Goal: Communication & Community: Connect with others

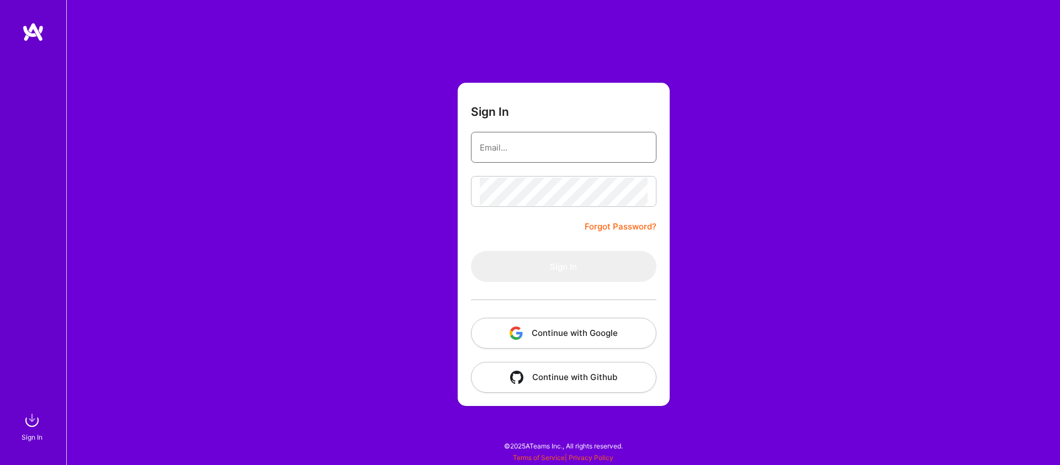
type input "[EMAIL_ADDRESS][DOMAIN_NAME]"
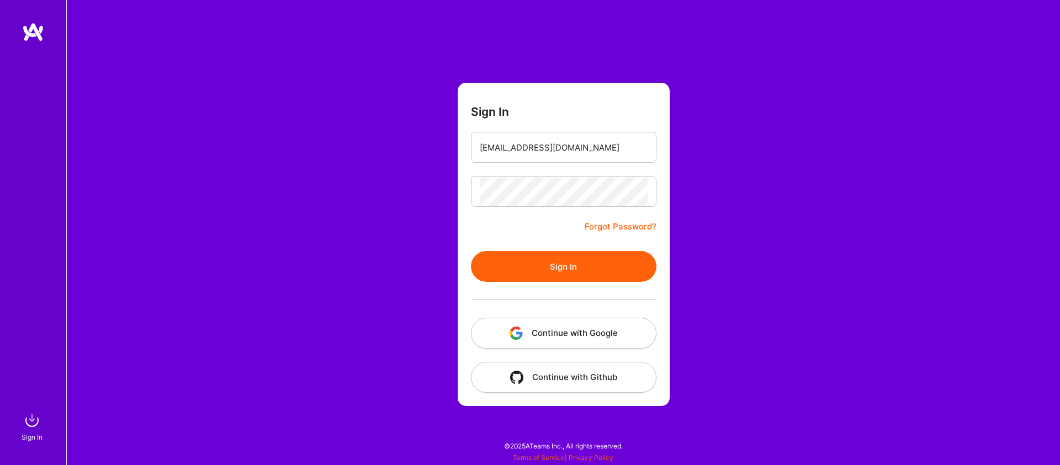
click at [563, 260] on button "Sign In" at bounding box center [564, 266] width 186 height 31
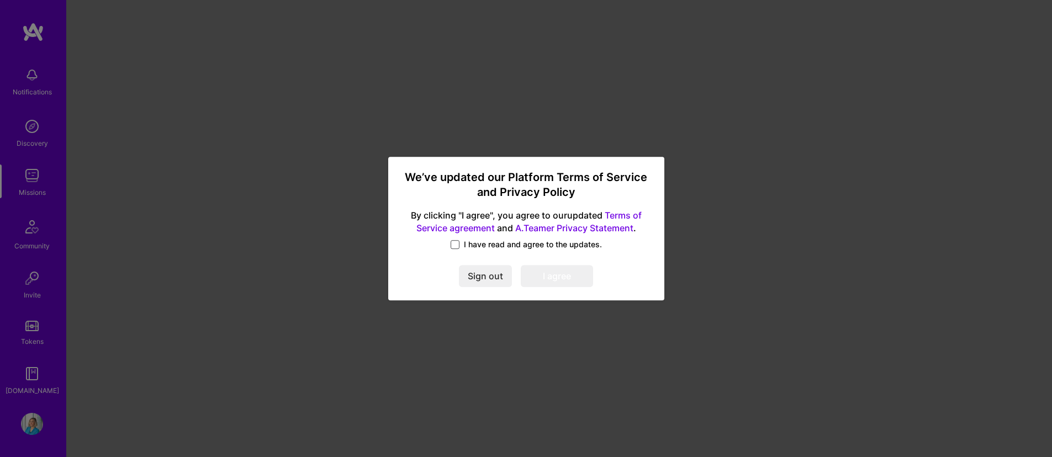
click at [452, 242] on span at bounding box center [455, 244] width 9 height 9
click at [0, 0] on input "I have read and agree to the updates." at bounding box center [0, 0] width 0 height 0
click at [562, 278] on button "I agree" at bounding box center [557, 276] width 72 height 22
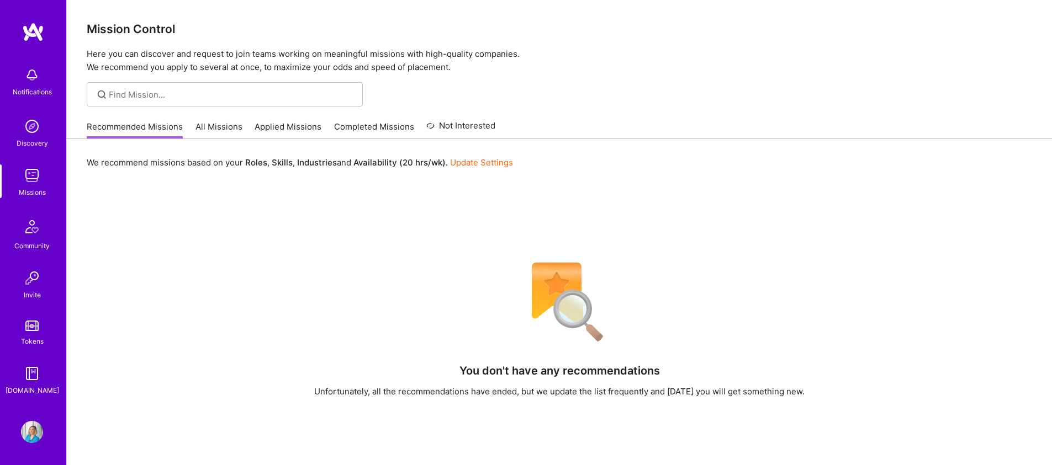
click at [23, 279] on img at bounding box center [32, 278] width 22 height 22
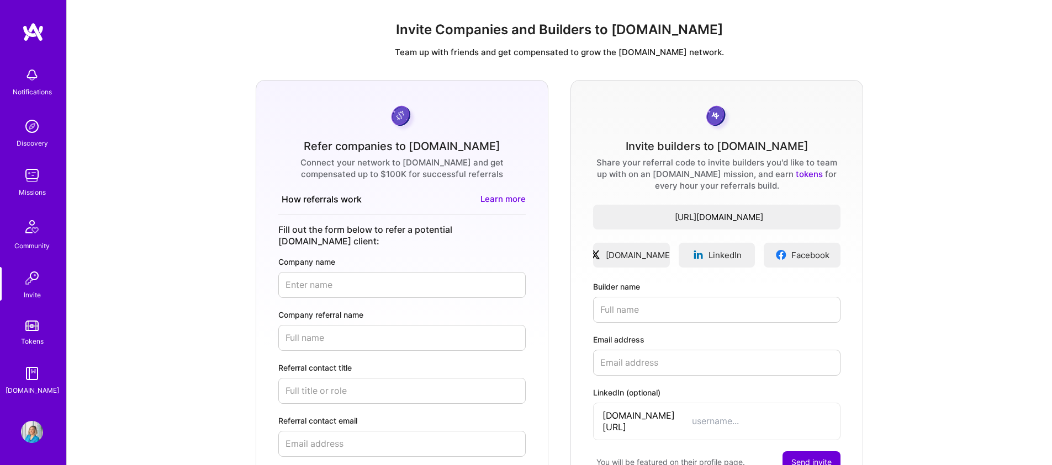
type input "[EMAIL_ADDRESS][DOMAIN_NAME]"
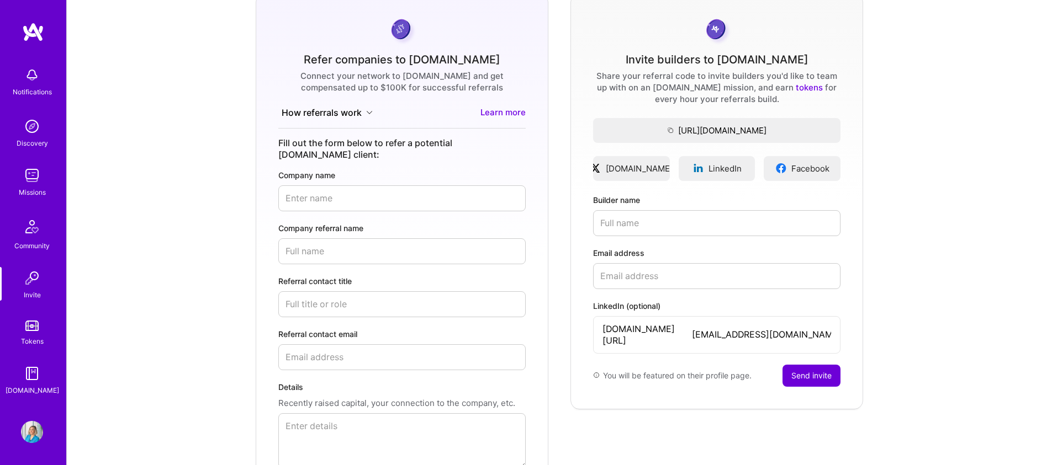
scroll to position [86, 0]
click at [622, 226] on input "Builder name" at bounding box center [716, 224] width 247 height 26
paste input "[PERSON_NAME]"
type input "[PERSON_NAME]"
click at [685, 277] on input "Email address" at bounding box center [716, 277] width 247 height 26
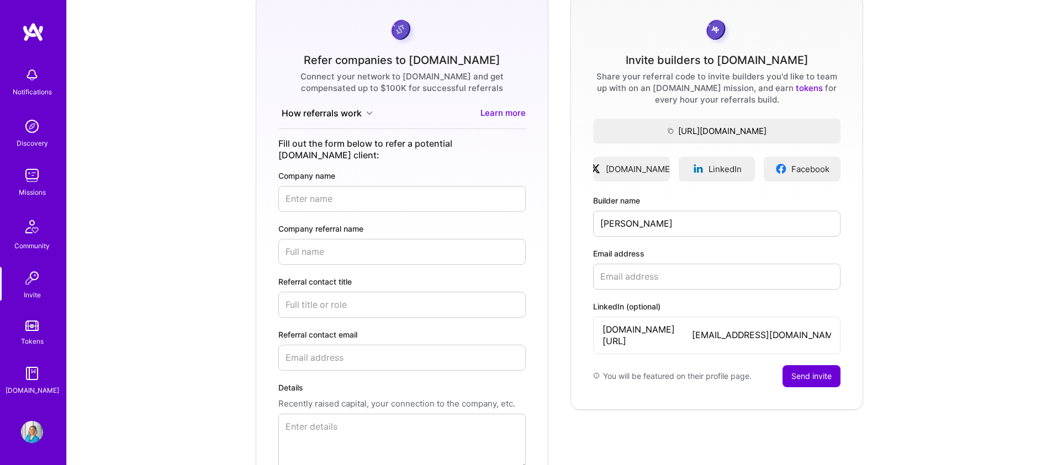
paste input "[EMAIL_ADDRESS][DOMAIN_NAME]"
type input "[EMAIL_ADDRESS][DOMAIN_NAME]"
click at [783, 330] on input "[EMAIL_ADDRESS][DOMAIN_NAME]" at bounding box center [761, 336] width 139 height 12
paste input "[PERSON_NAME]-b48106177"
paste input
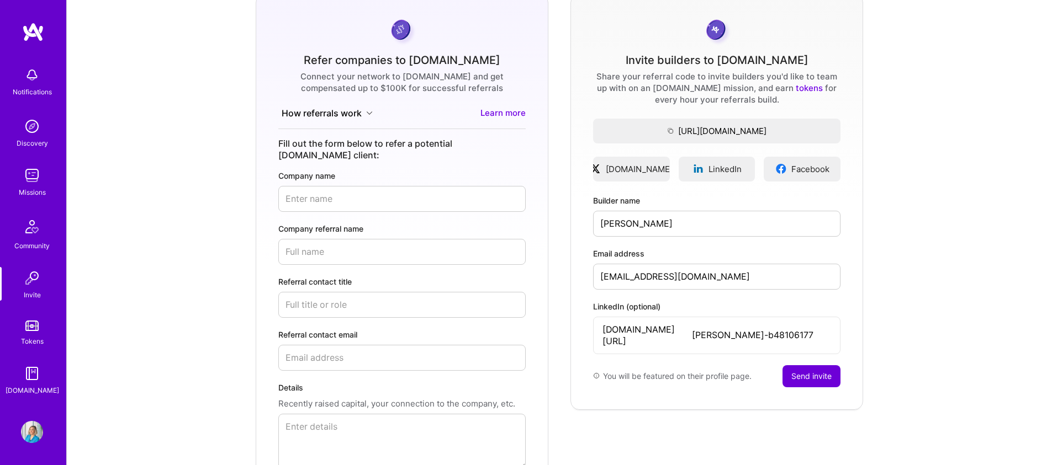
type input "[PERSON_NAME]-b48106177"
click at [812, 367] on button "Send invite" at bounding box center [811, 377] width 58 height 22
